Goal: Check status

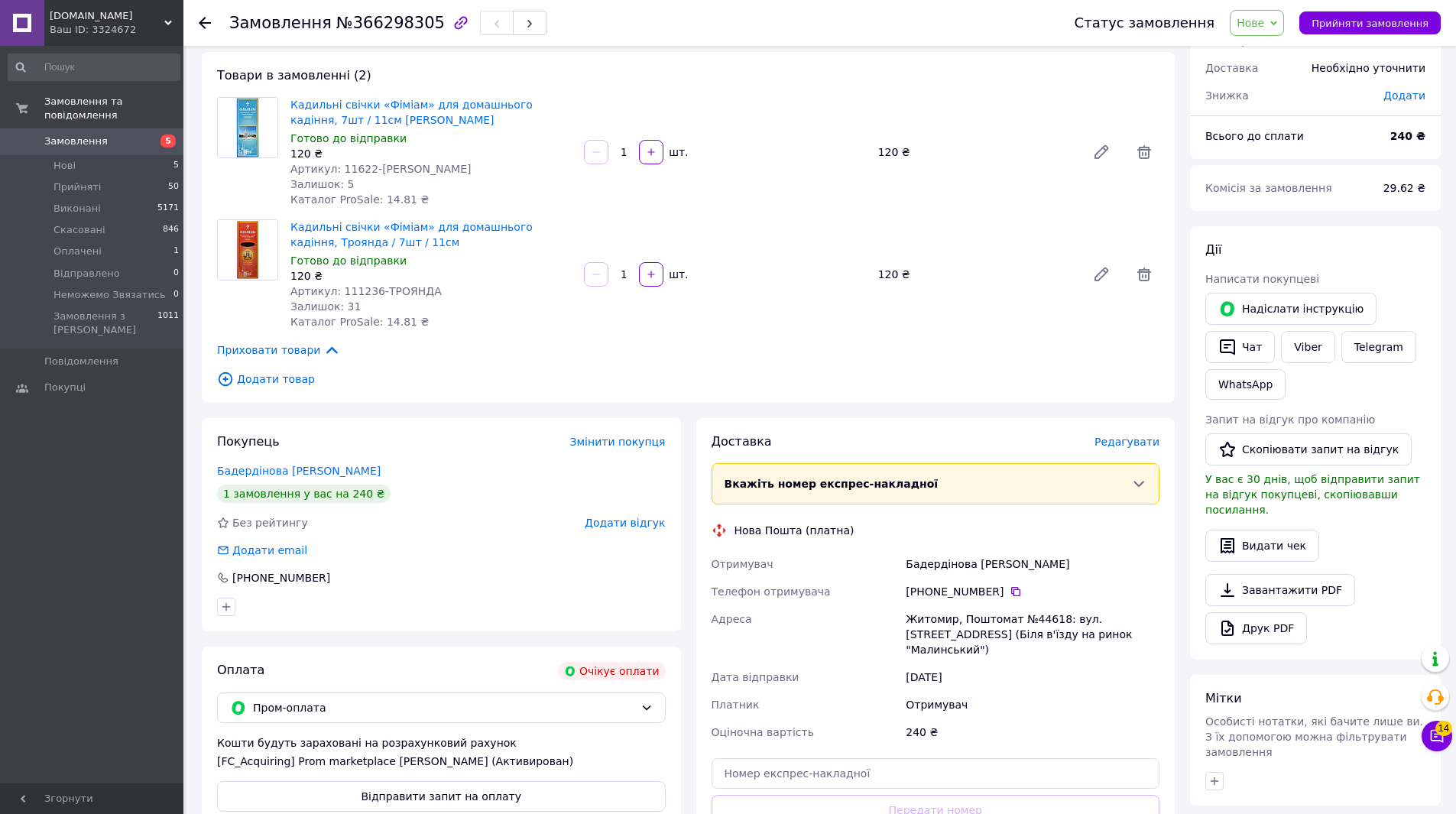
scroll to position [153, 0]
